Goal: Information Seeking & Learning: Learn about a topic

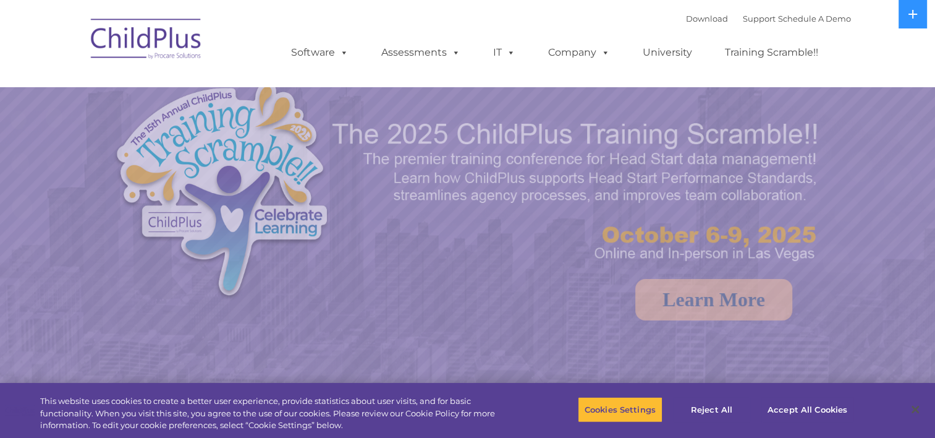
select select "MEDIUM"
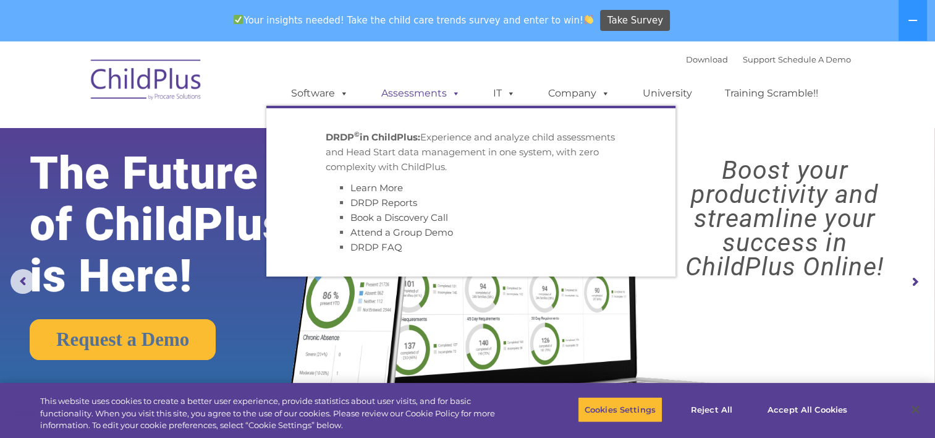
click at [420, 91] on link "Assessments" at bounding box center [421, 93] width 104 height 25
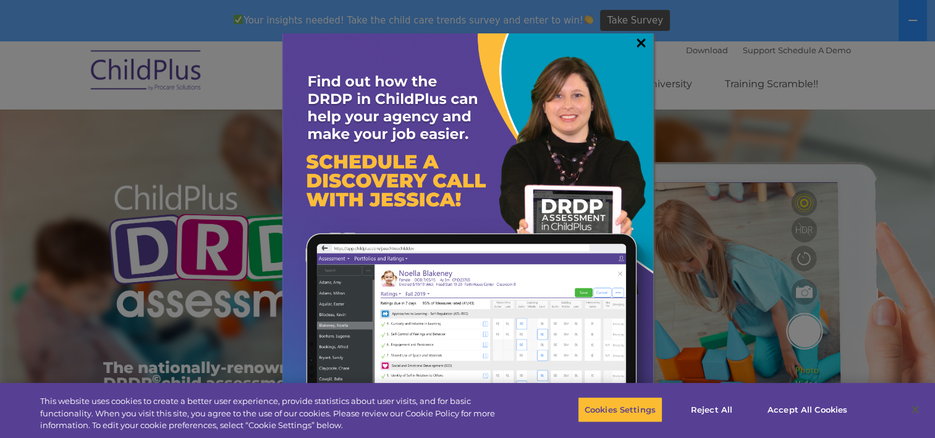
click at [640, 44] on link "×" at bounding box center [641, 42] width 14 height 12
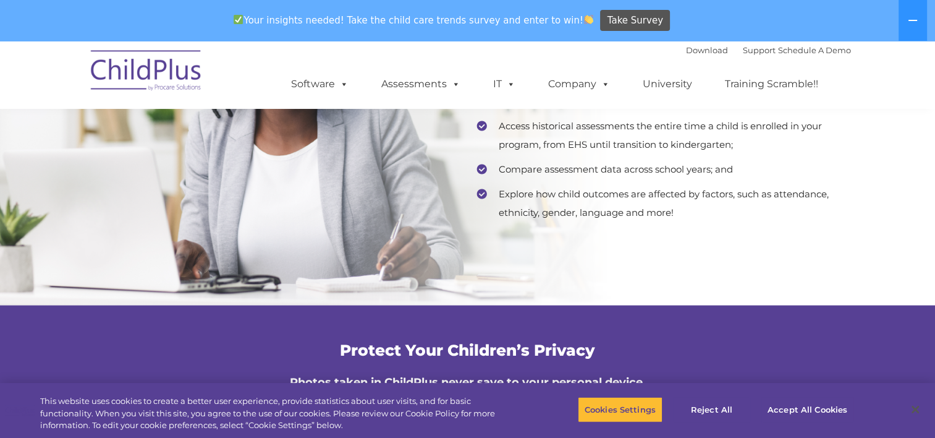
scroll to position [2557, 0]
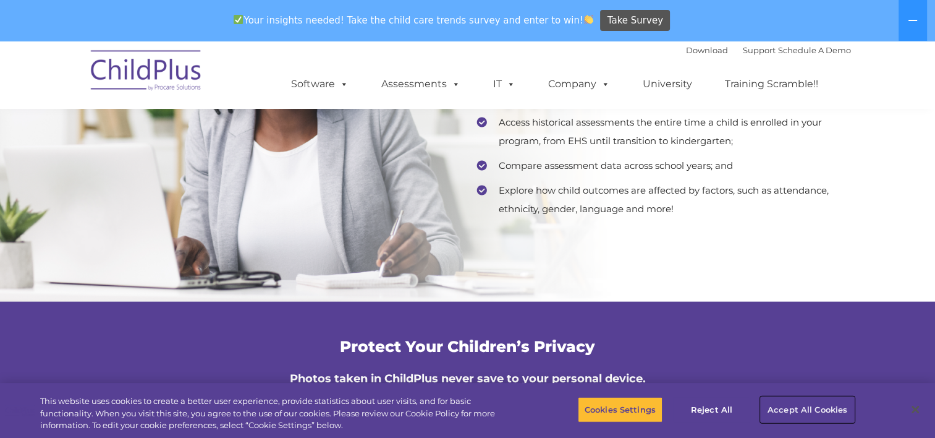
click at [812, 408] on button "Accept All Cookies" at bounding box center [807, 409] width 93 height 26
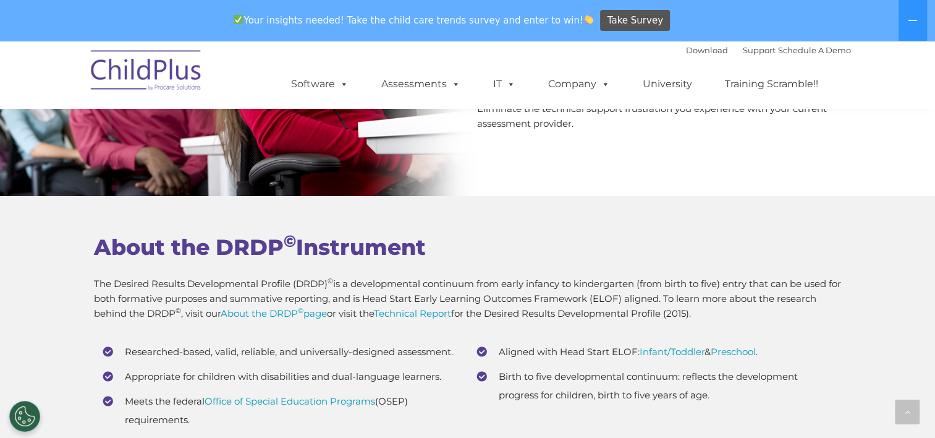
scroll to position [4595, 0]
